Goal: Transaction & Acquisition: Purchase product/service

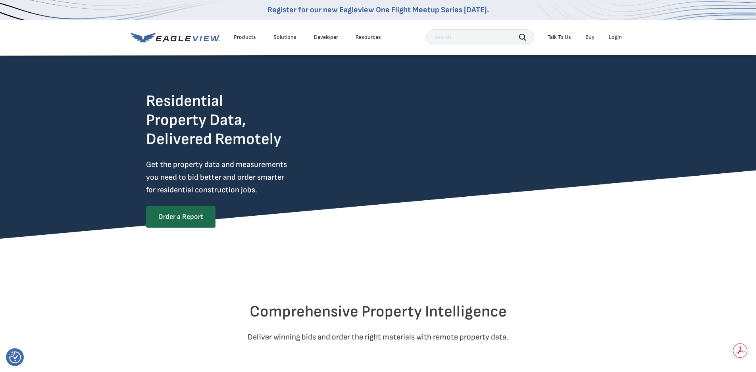
click at [610, 35] on div "Login" at bounding box center [614, 37] width 13 height 7
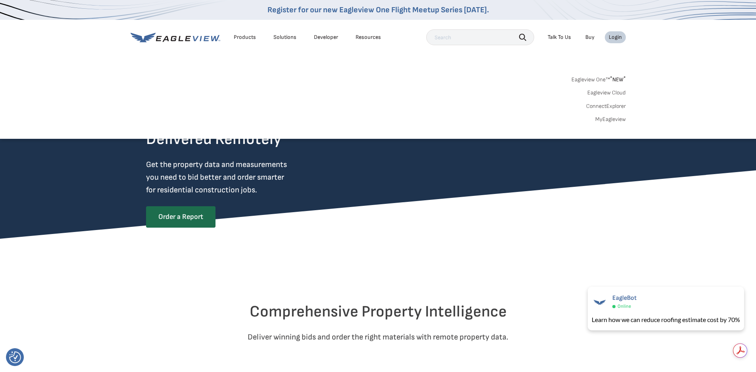
click at [612, 120] on link "MyEagleview" at bounding box center [610, 119] width 31 height 7
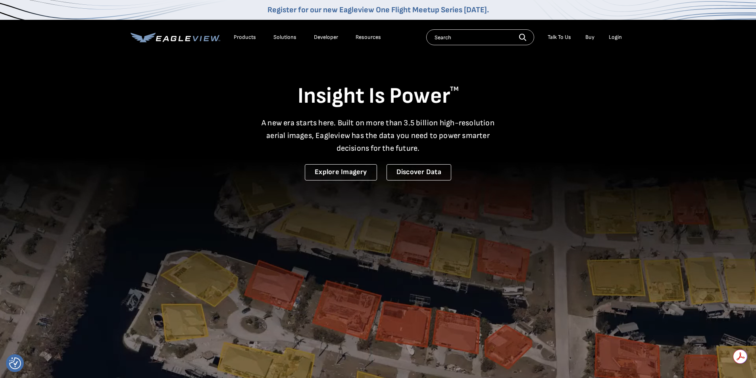
click at [611, 38] on div "Login" at bounding box center [614, 37] width 13 height 7
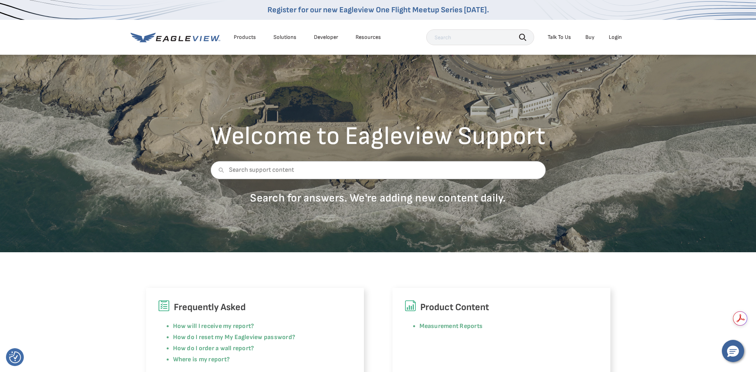
click at [615, 37] on div "Login" at bounding box center [614, 37] width 13 height 7
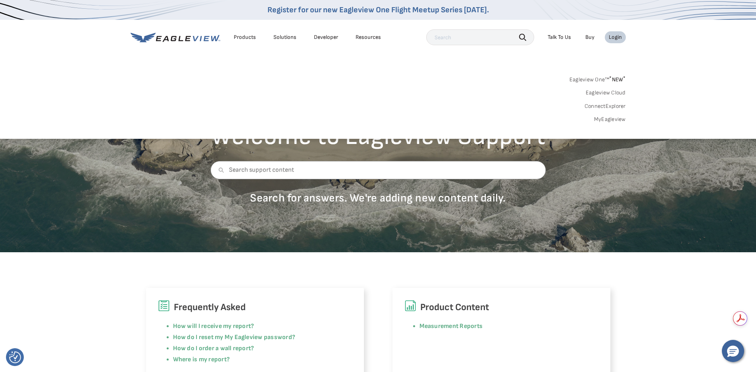
click at [605, 120] on link "MyEagleview" at bounding box center [610, 119] width 32 height 7
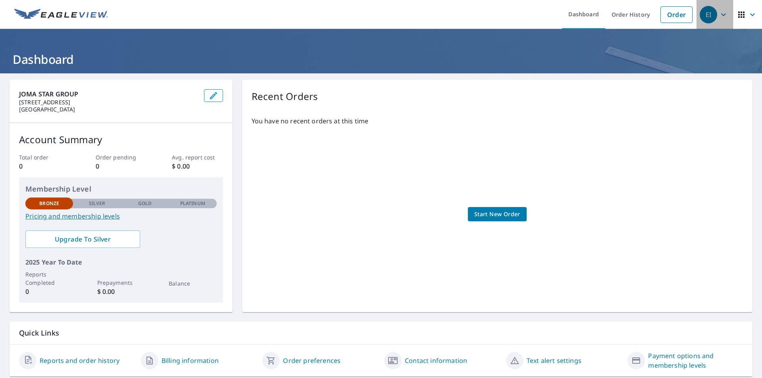
click at [700, 13] on div "EI" at bounding box center [707, 14] width 17 height 17
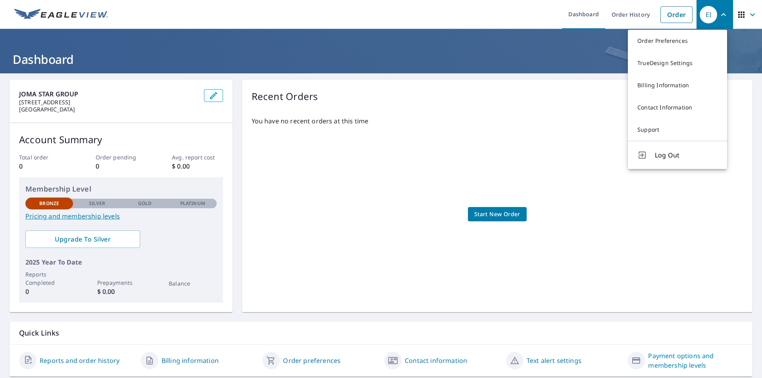
click at [516, 151] on div "You have no recent orders at this time Start New Order" at bounding box center [496, 206] width 491 height 193
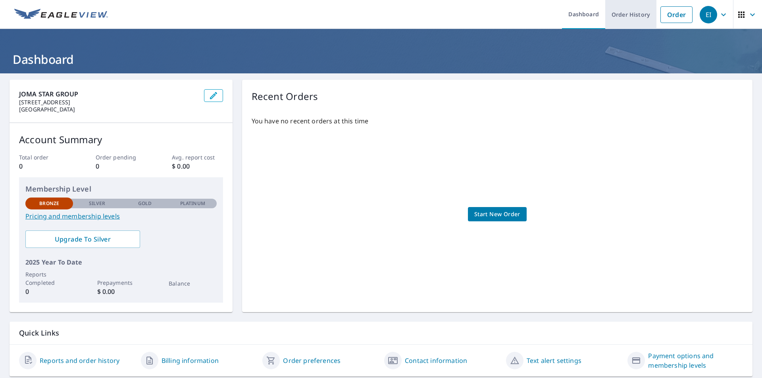
click at [623, 14] on link "Order History" at bounding box center [630, 14] width 51 height 29
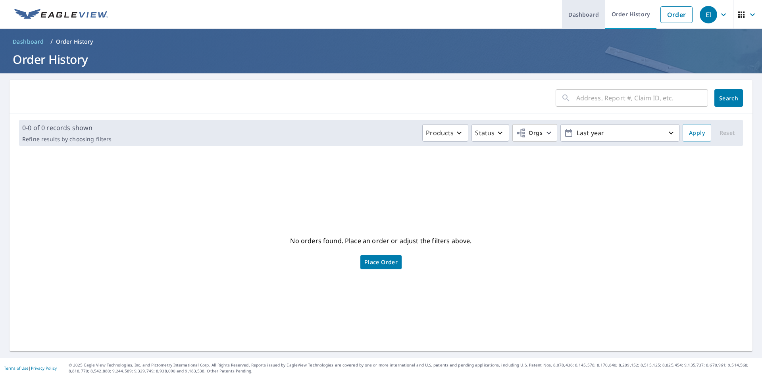
click at [578, 13] on link "Dashboard" at bounding box center [583, 14] width 43 height 29
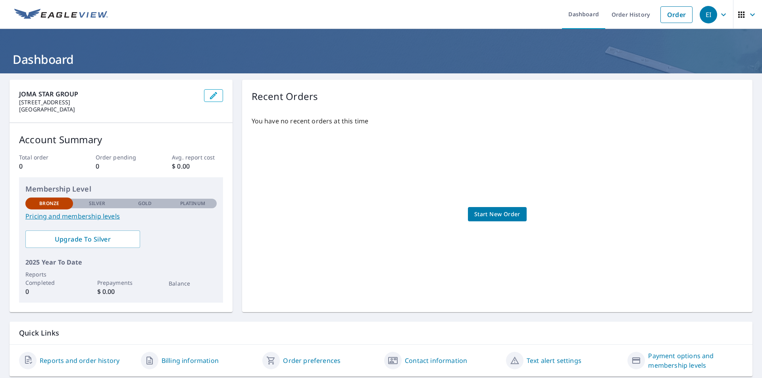
click at [502, 214] on span "Start New Order" at bounding box center [497, 214] width 46 height 10
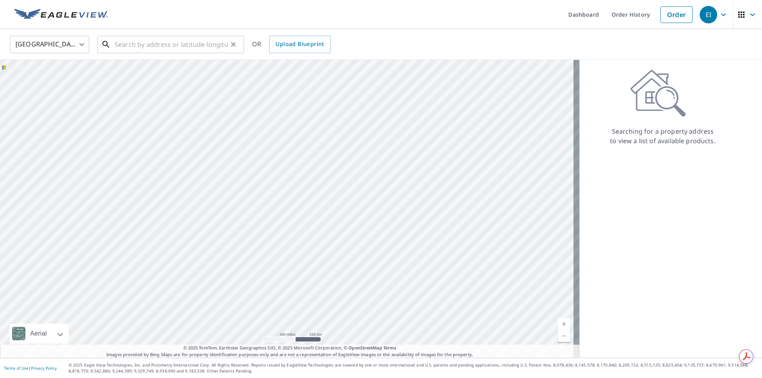
click at [136, 45] on input "text" at bounding box center [171, 44] width 113 height 22
